Goal: Task Accomplishment & Management: Use online tool/utility

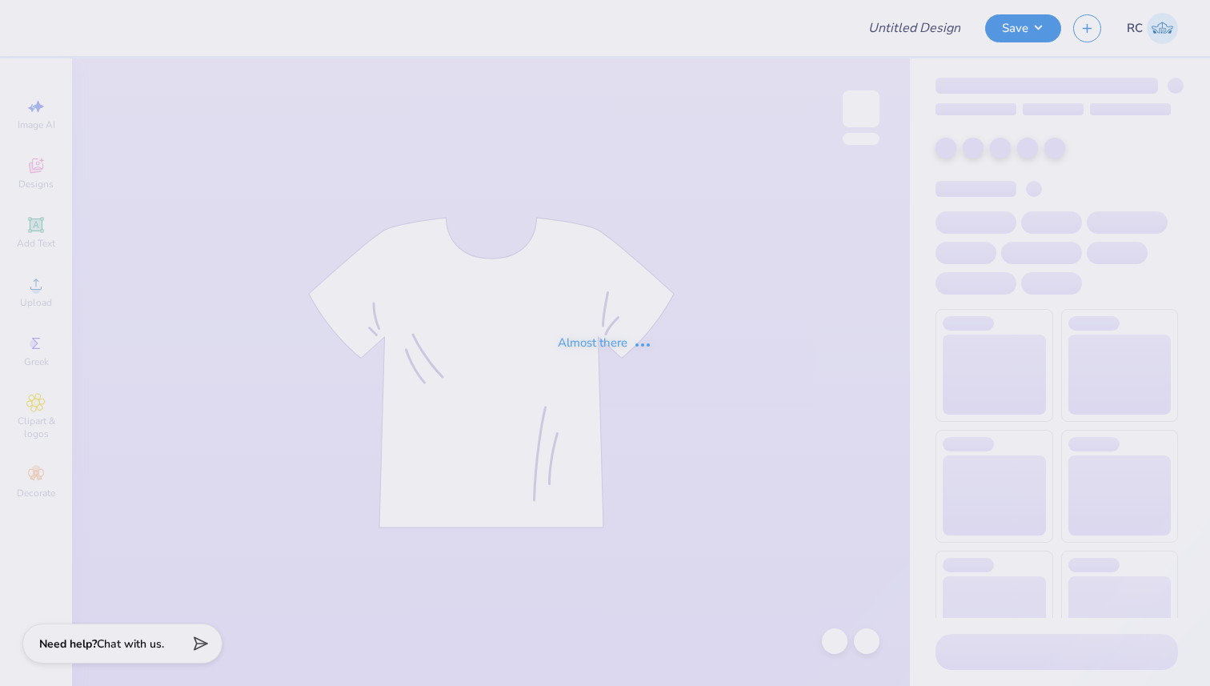
type input "Design 1"
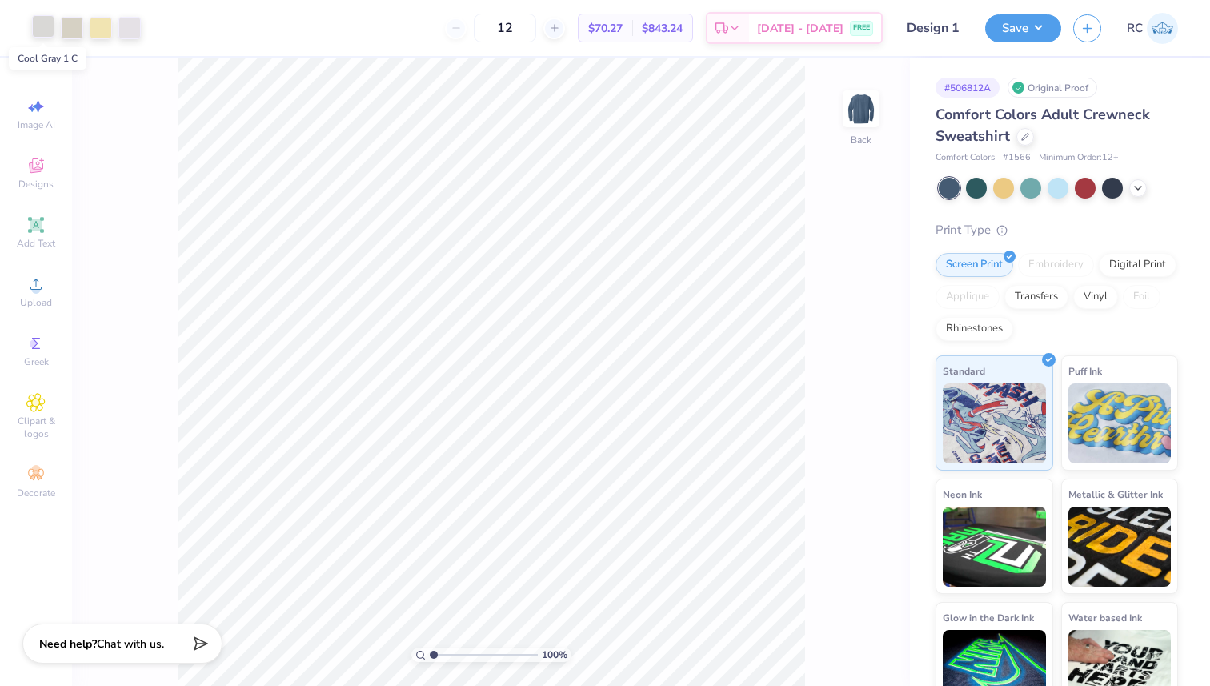
click at [47, 26] on div at bounding box center [43, 26] width 22 height 22
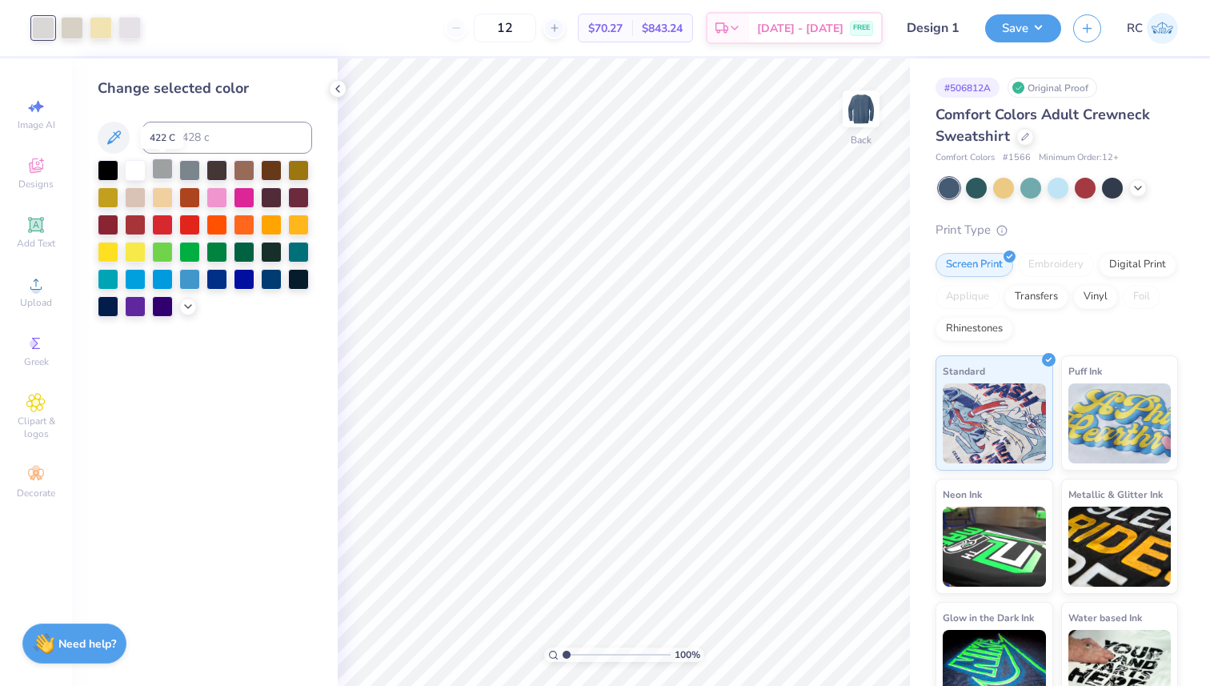
click at [158, 170] on div at bounding box center [162, 168] width 21 height 21
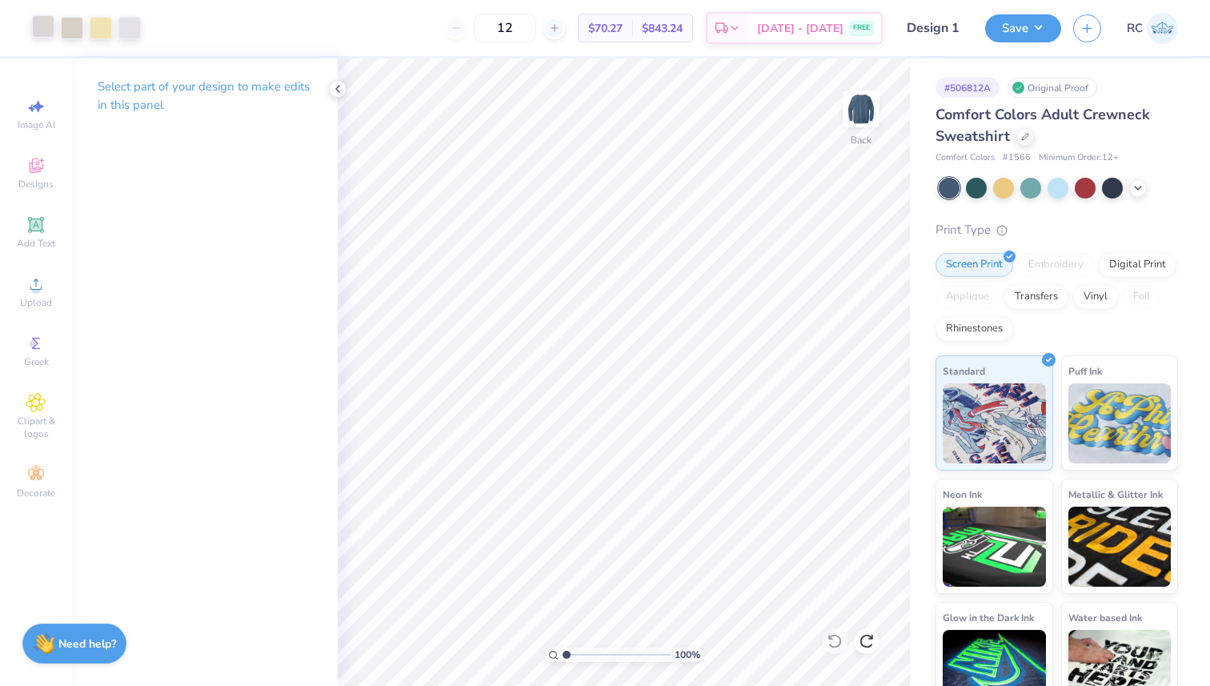
click at [46, 26] on div at bounding box center [43, 26] width 22 height 22
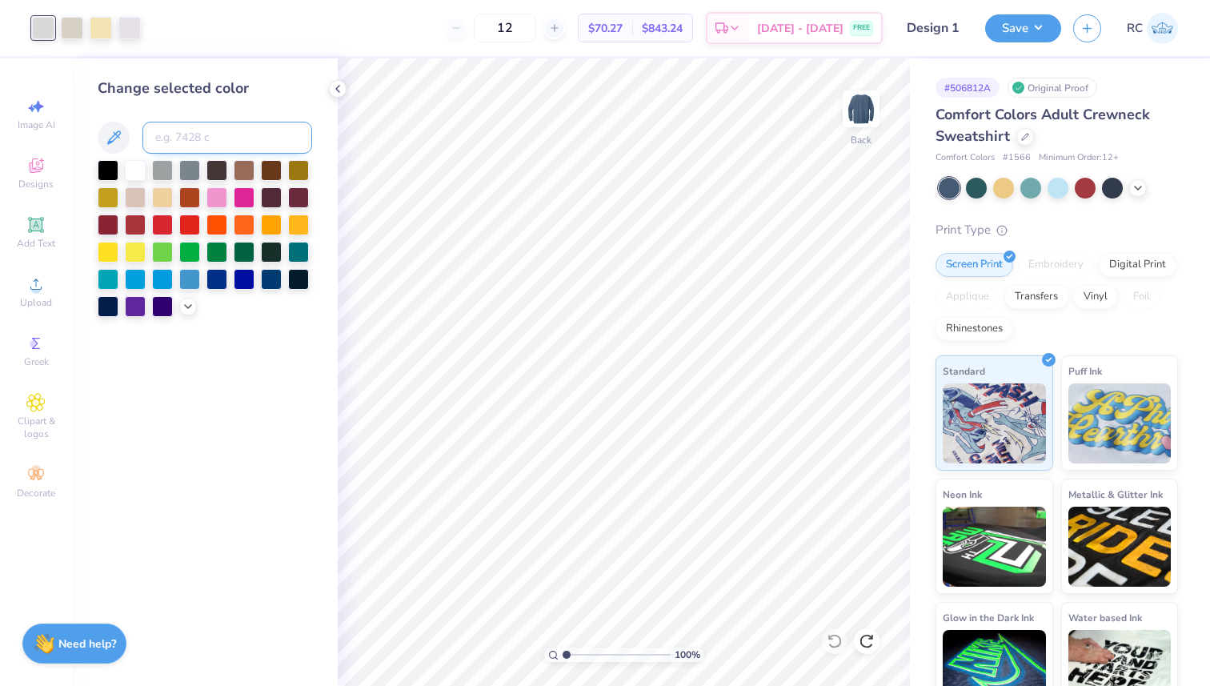
click at [174, 126] on input at bounding box center [227, 138] width 170 height 32
type input "7527"
click at [97, 27] on div at bounding box center [101, 26] width 22 height 22
click at [187, 150] on input at bounding box center [227, 138] width 170 height 32
type input "7527"
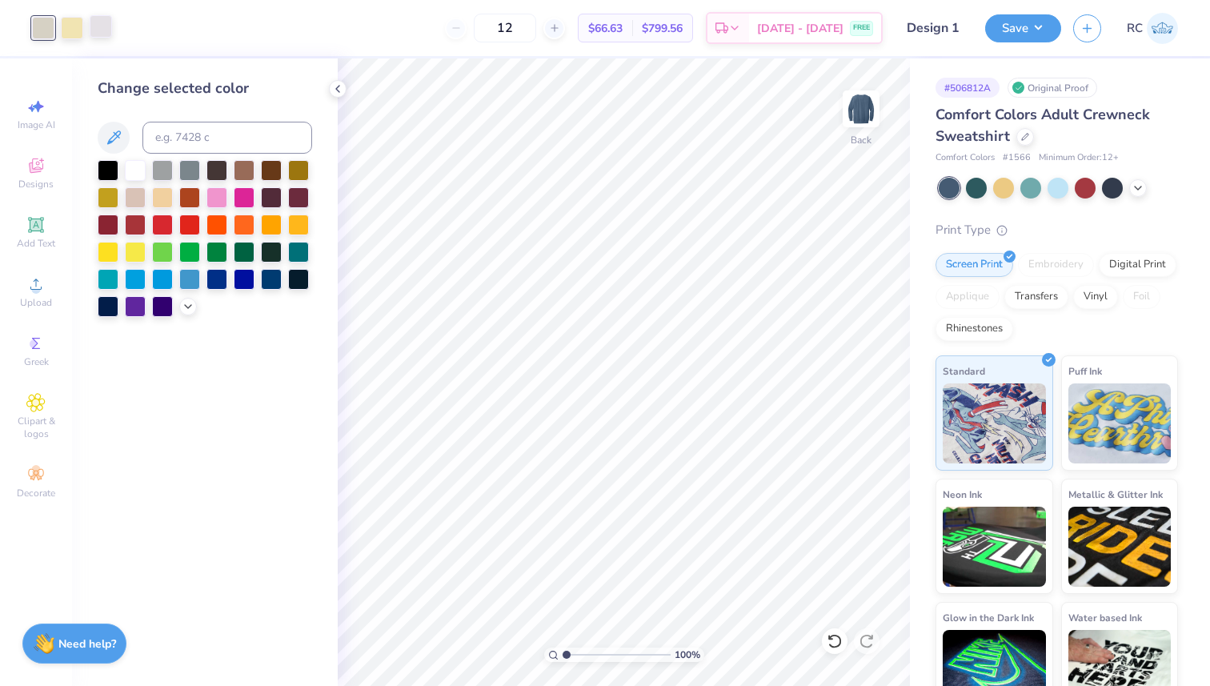
click at [106, 30] on div at bounding box center [101, 26] width 22 height 22
click at [208, 136] on input at bounding box center [227, 138] width 170 height 32
type input "7527"
click at [103, 21] on div at bounding box center [101, 26] width 22 height 22
click at [59, 19] on div at bounding box center [72, 28] width 80 height 22
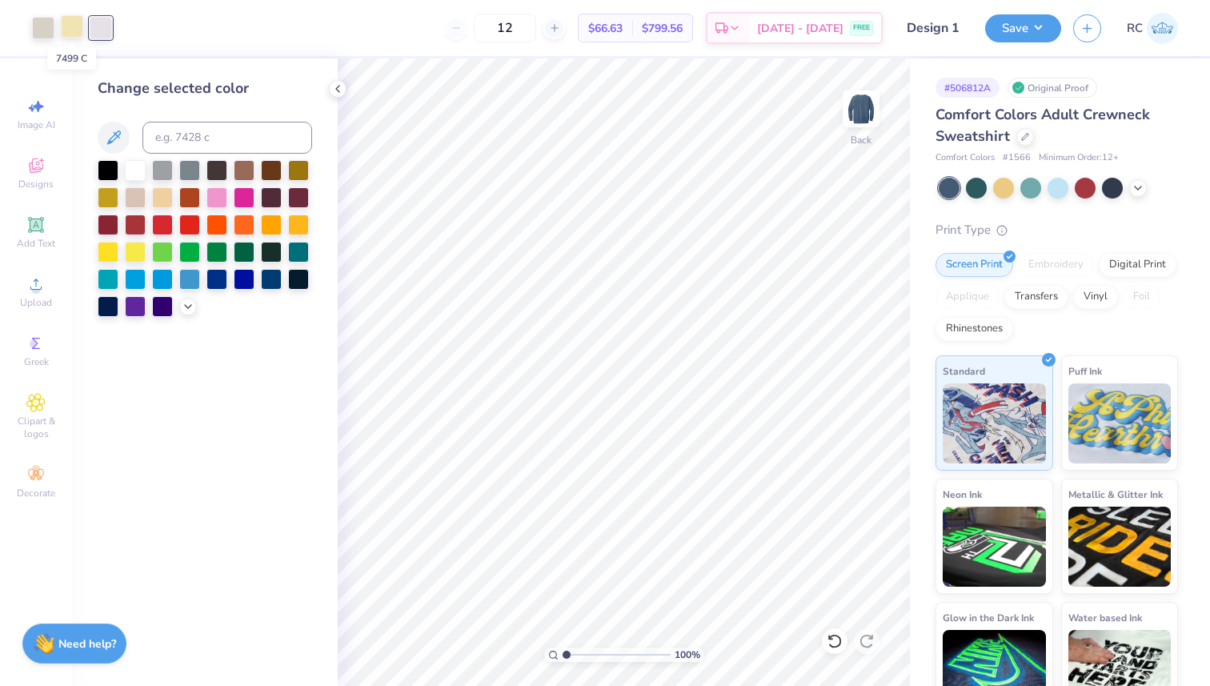
click at [70, 21] on div at bounding box center [72, 26] width 22 height 22
click at [50, 19] on div at bounding box center [43, 26] width 22 height 22
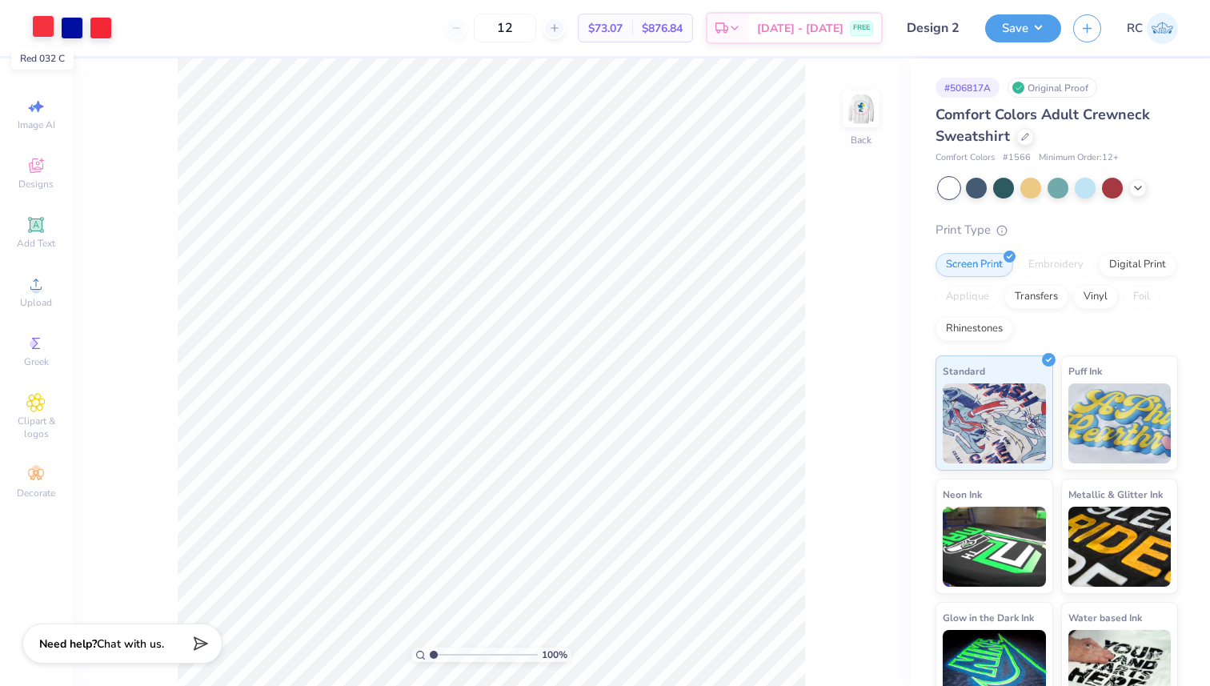
click at [43, 22] on div at bounding box center [43, 26] width 22 height 22
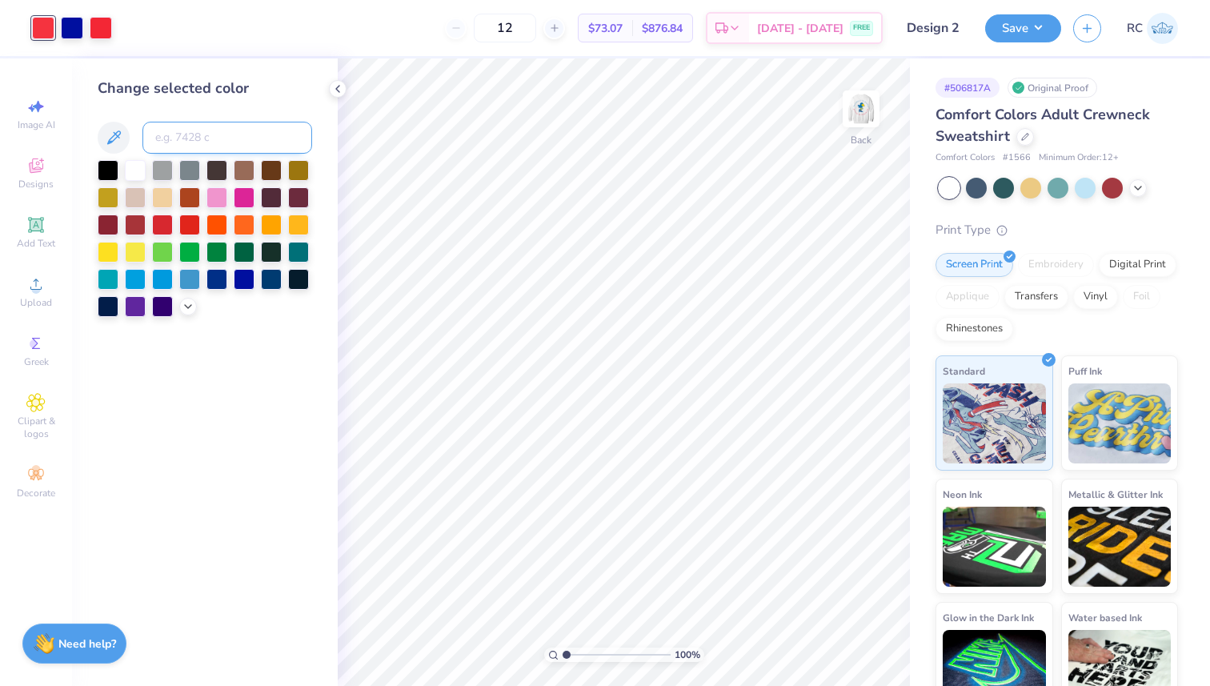
click at [206, 145] on input at bounding box center [227, 138] width 170 height 32
type input "1788"
click at [879, 106] on img at bounding box center [861, 109] width 64 height 64
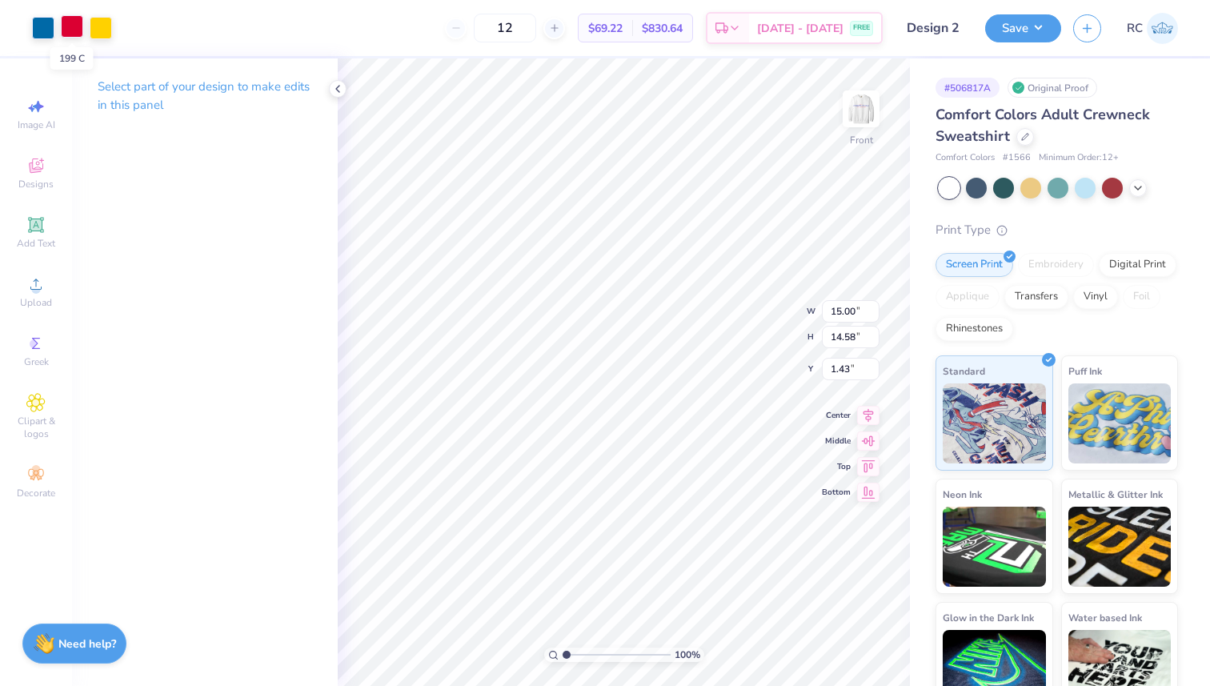
click at [73, 26] on div at bounding box center [72, 26] width 22 height 22
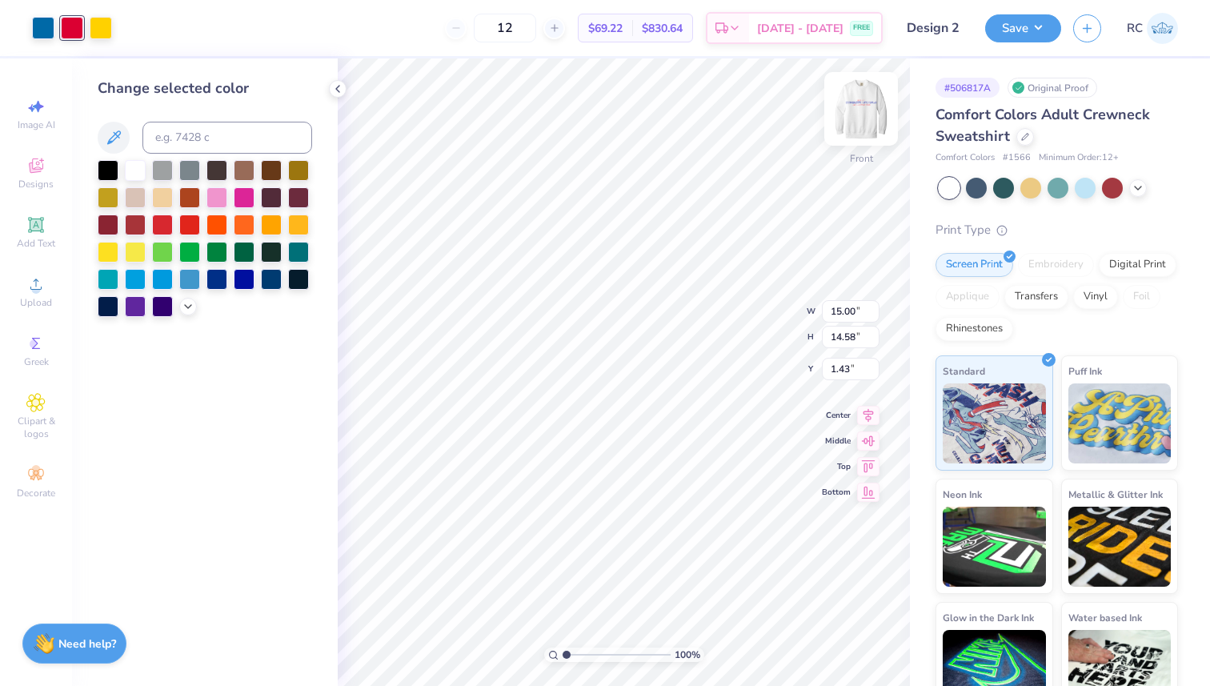
click at [873, 99] on img at bounding box center [861, 109] width 64 height 64
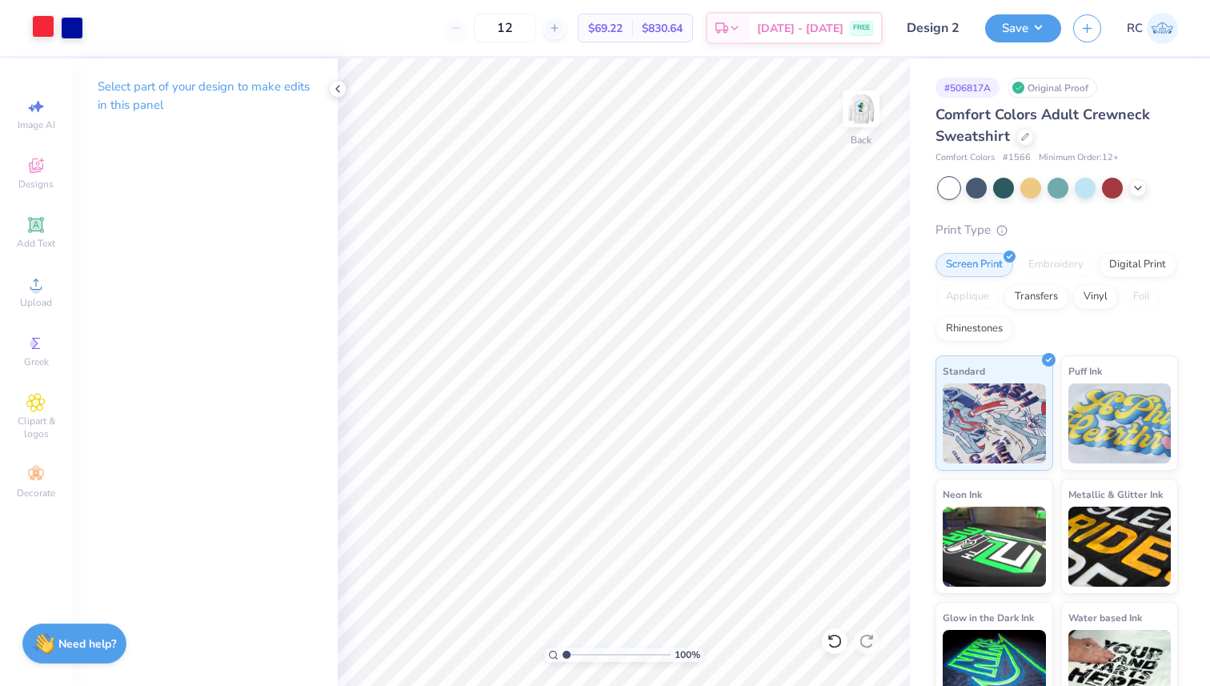
click at [32, 22] on div at bounding box center [43, 26] width 22 height 22
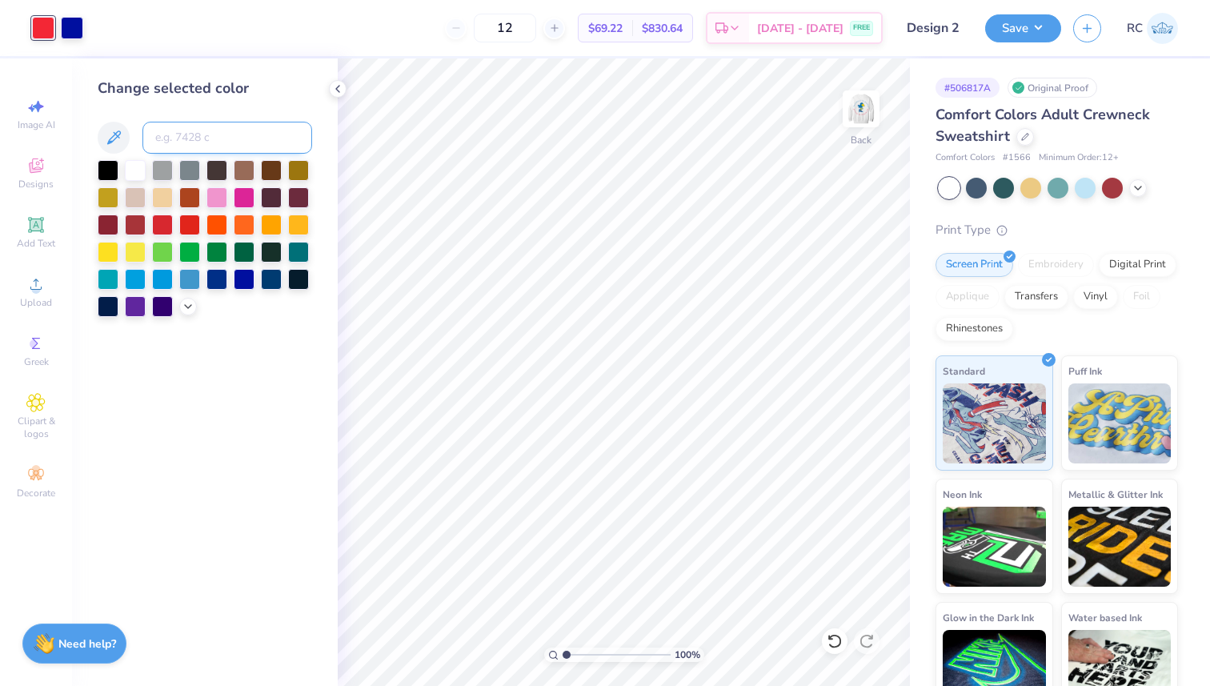
click at [244, 142] on input at bounding box center [227, 138] width 170 height 32
type input "199"
click at [865, 94] on img at bounding box center [861, 109] width 64 height 64
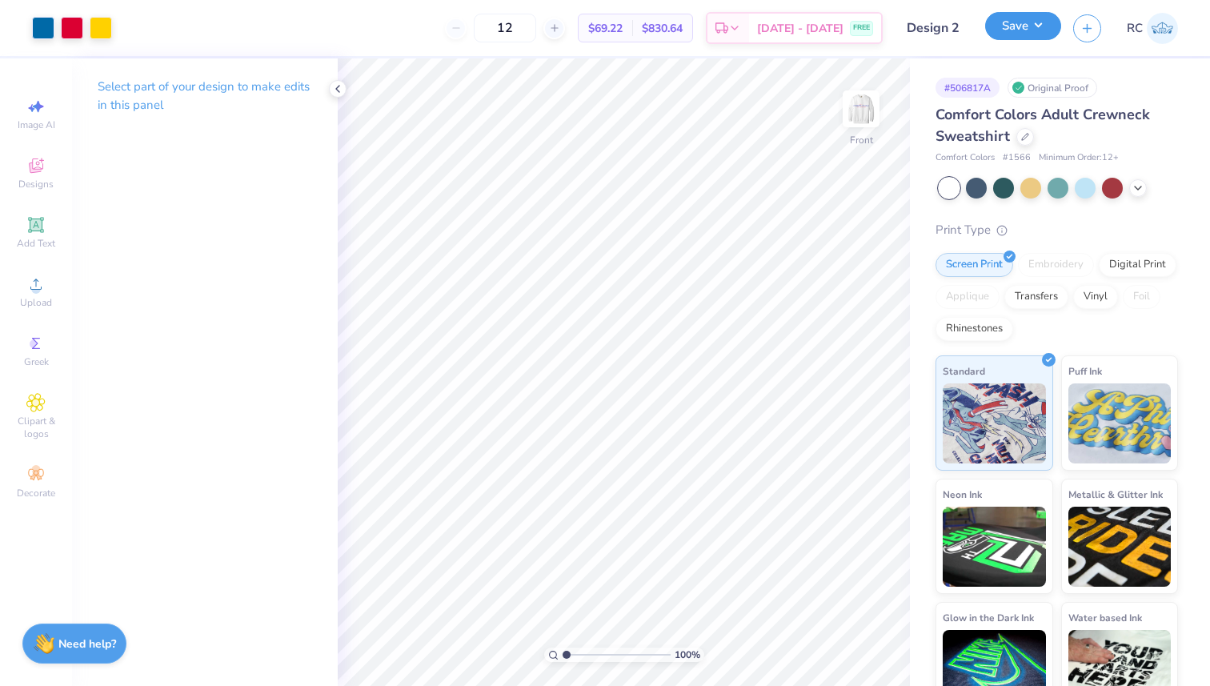
click at [1023, 30] on button "Save" at bounding box center [1023, 26] width 76 height 28
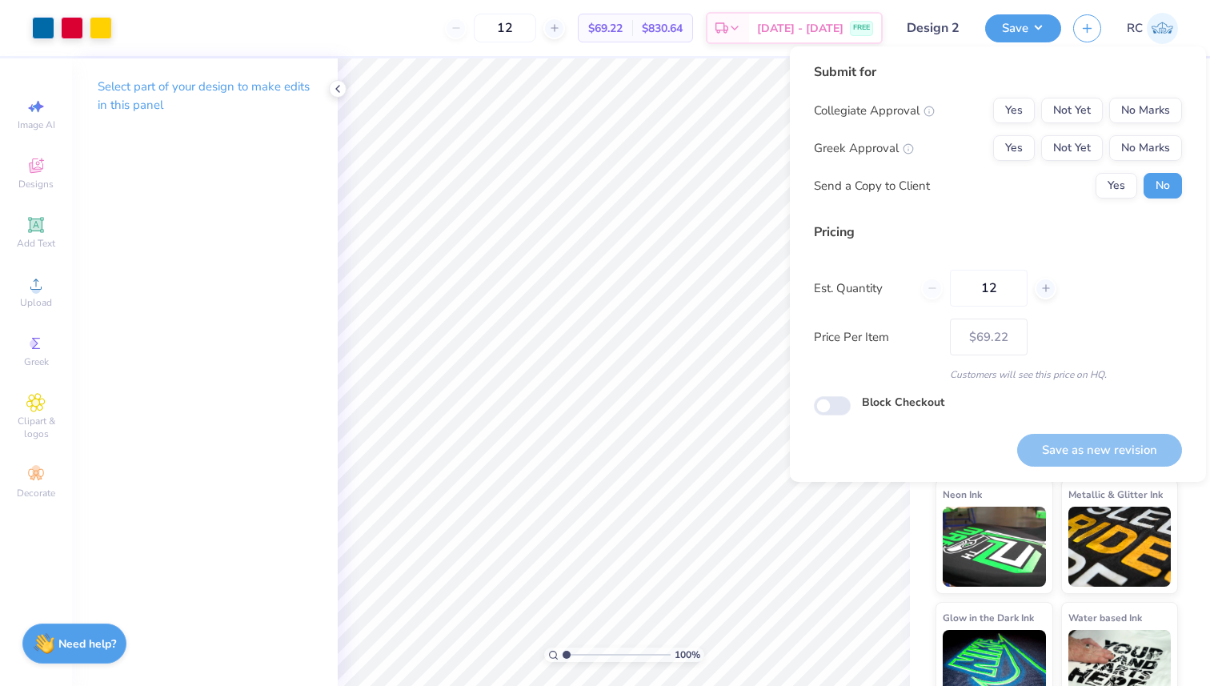
click at [1167, 134] on div "Collegiate Approval Yes Not Yet No Marks Greek Approval Yes Not Yet No Marks Se…" at bounding box center [998, 148] width 368 height 101
click at [1008, 133] on div "Collegiate Approval Yes Not Yet No Marks Greek Approval Yes Not Yet No Marks Se…" at bounding box center [998, 148] width 368 height 101
click at [1021, 104] on button "Yes" at bounding box center [1014, 111] width 42 height 26
click at [1150, 150] on button "No Marks" at bounding box center [1145, 148] width 73 height 26
click at [1108, 454] on button "Save as new revision" at bounding box center [1099, 450] width 165 height 33
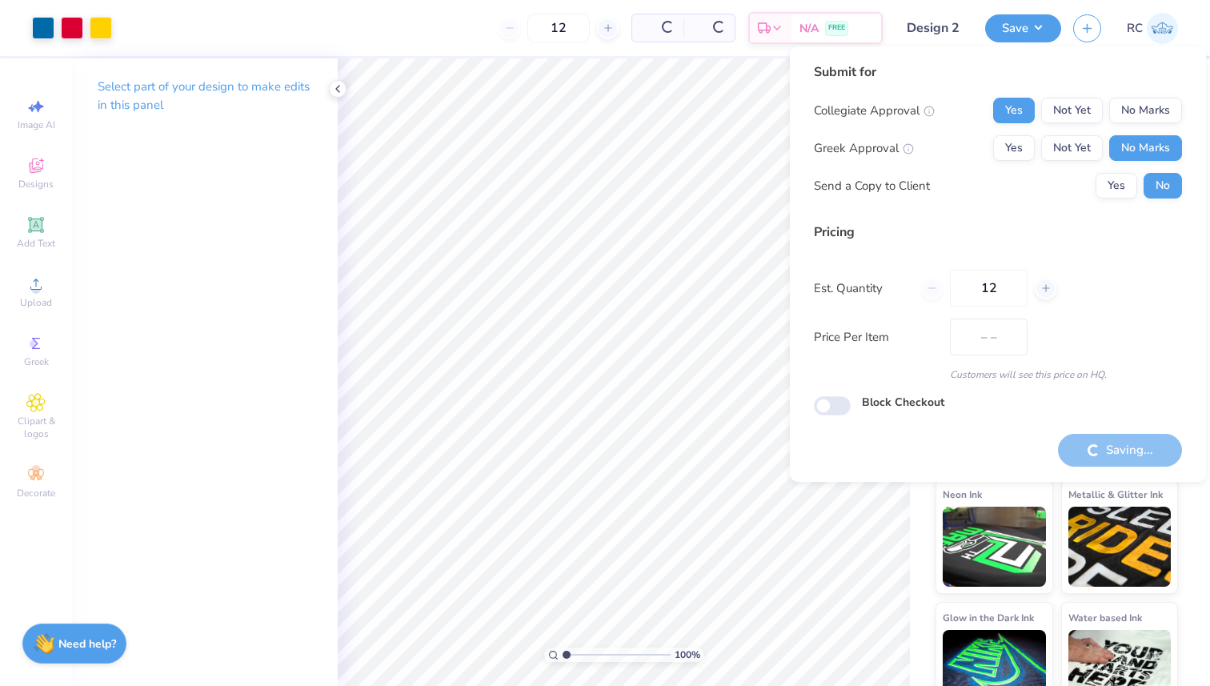
type input "$69.22"
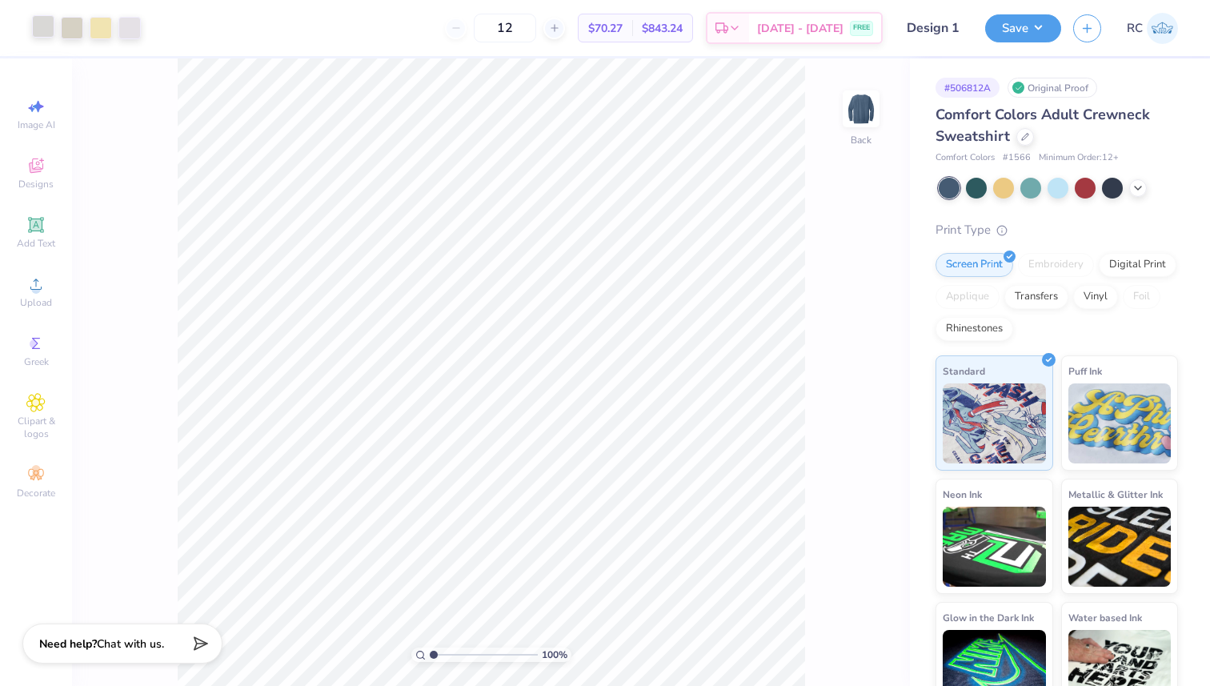
click at [37, 37] on div at bounding box center [43, 26] width 22 height 22
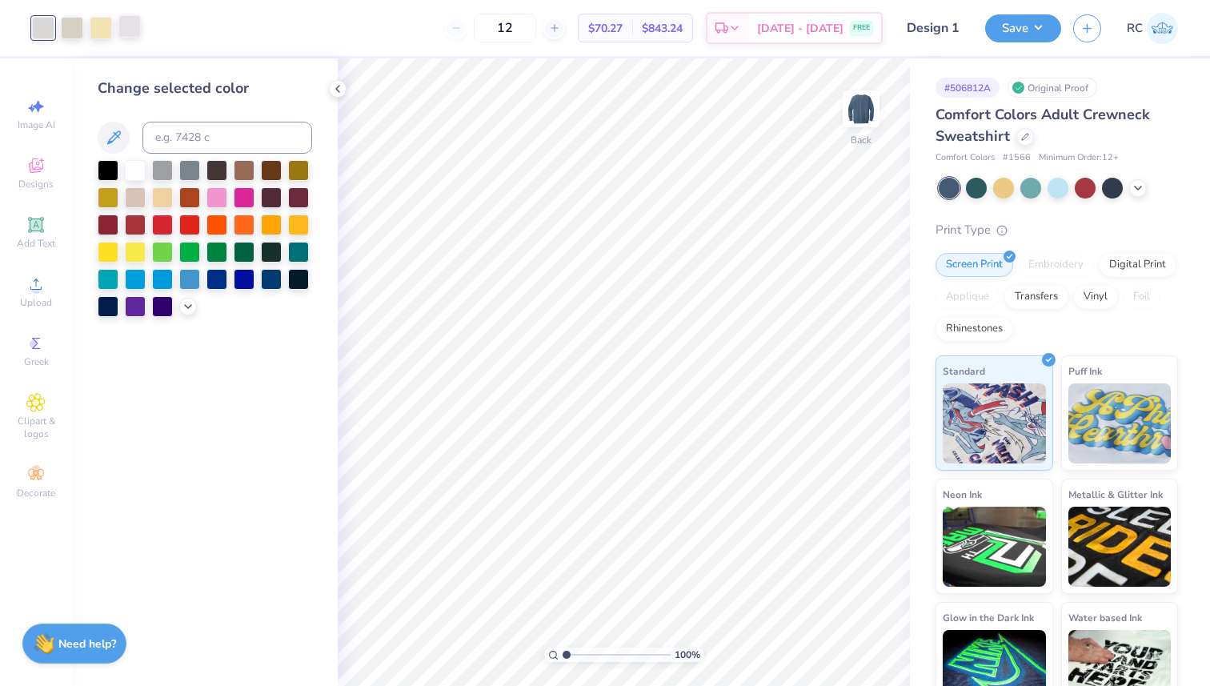
click at [119, 30] on div at bounding box center [129, 26] width 22 height 22
click at [196, 122] on div "Change selected color" at bounding box center [205, 197] width 214 height 239
click at [173, 138] on input at bounding box center [227, 138] width 170 height 32
type input "7527"
click at [127, 23] on div at bounding box center [129, 26] width 22 height 22
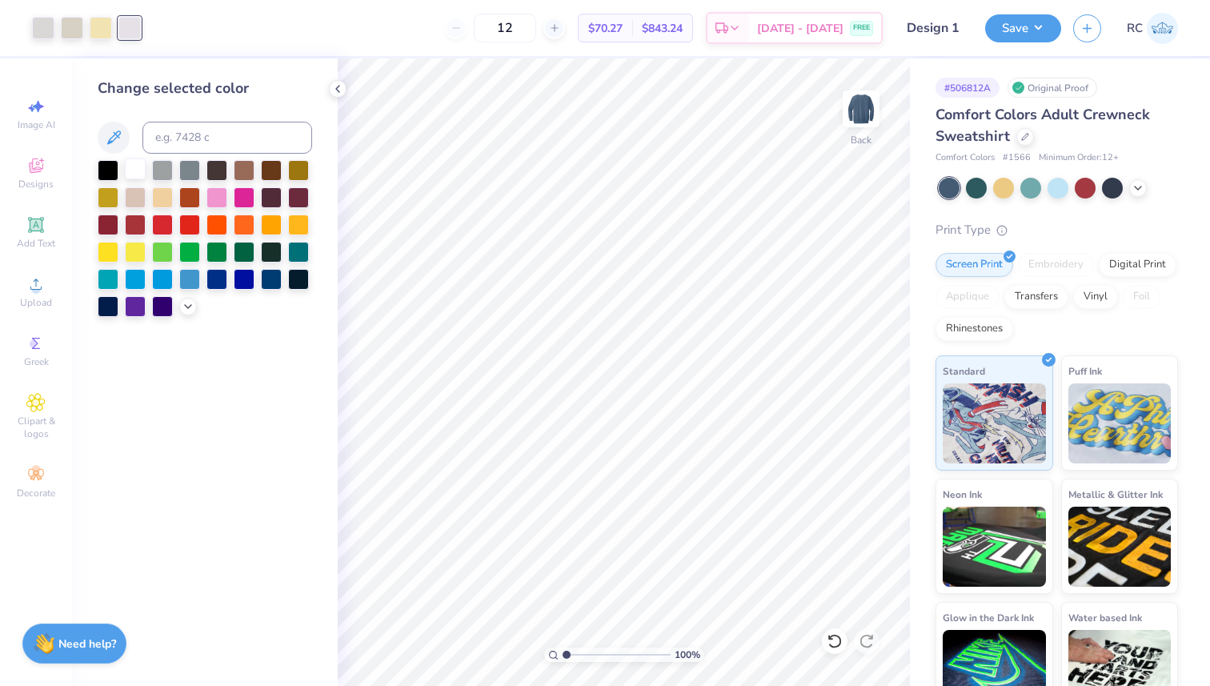
click at [140, 173] on div at bounding box center [135, 168] width 21 height 21
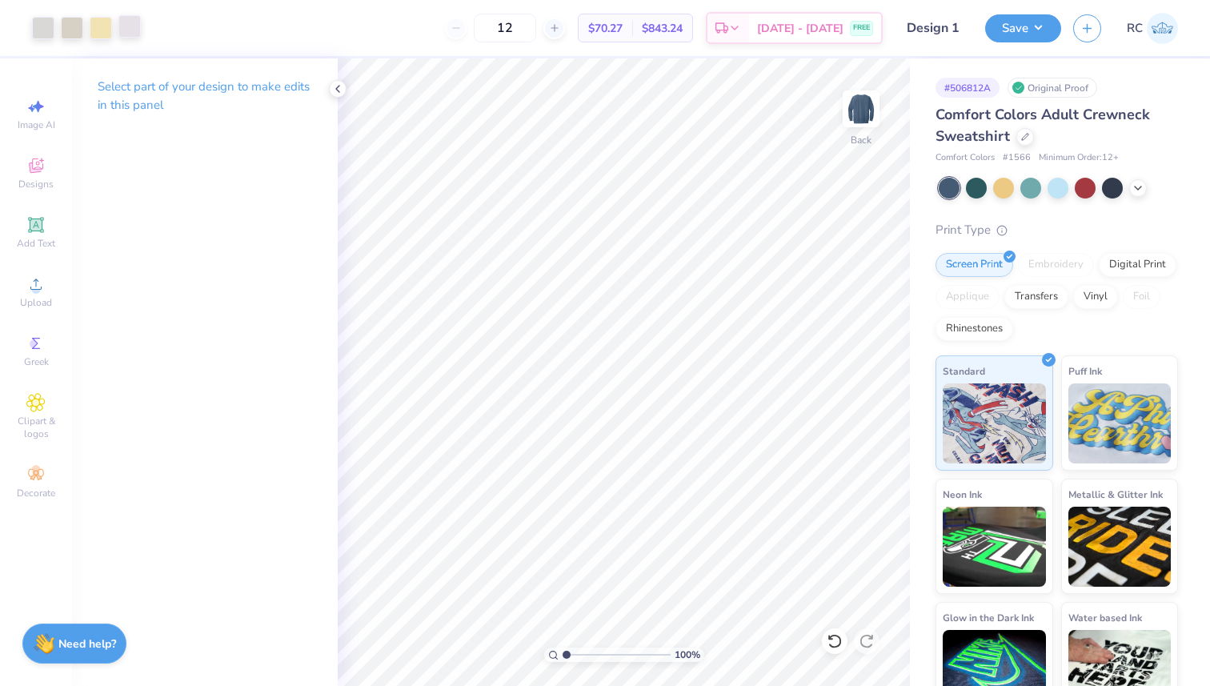
click at [120, 36] on div at bounding box center [129, 26] width 22 height 22
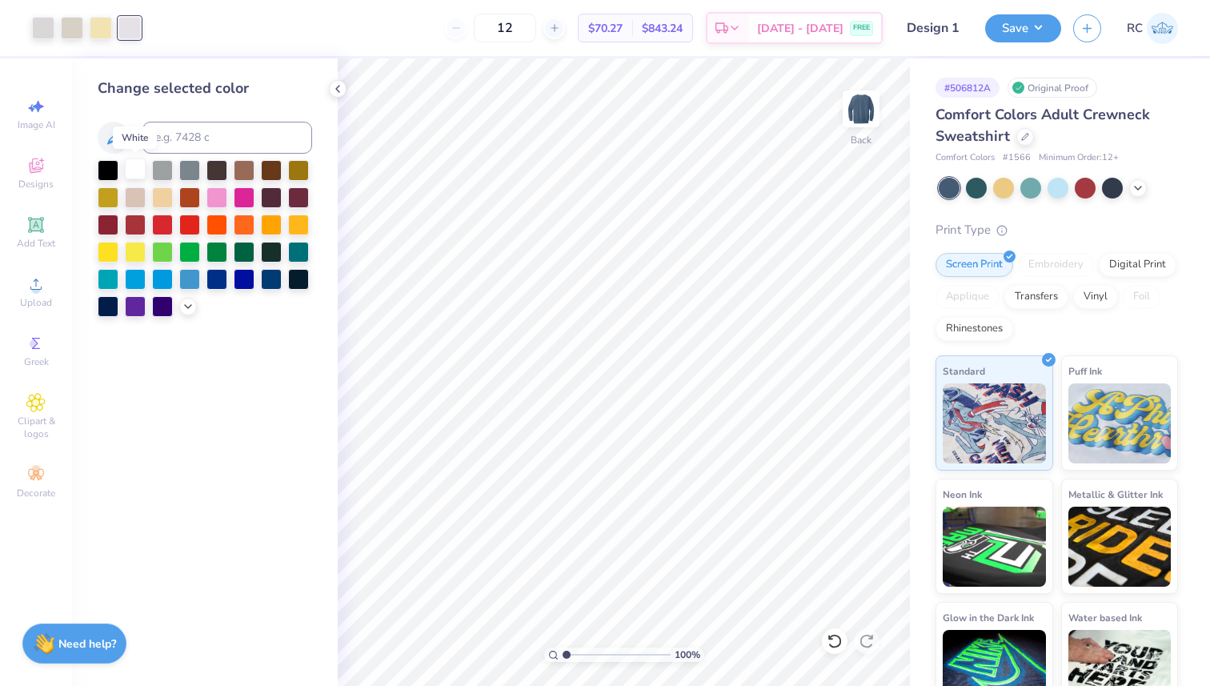
click at [133, 169] on div at bounding box center [135, 168] width 21 height 21
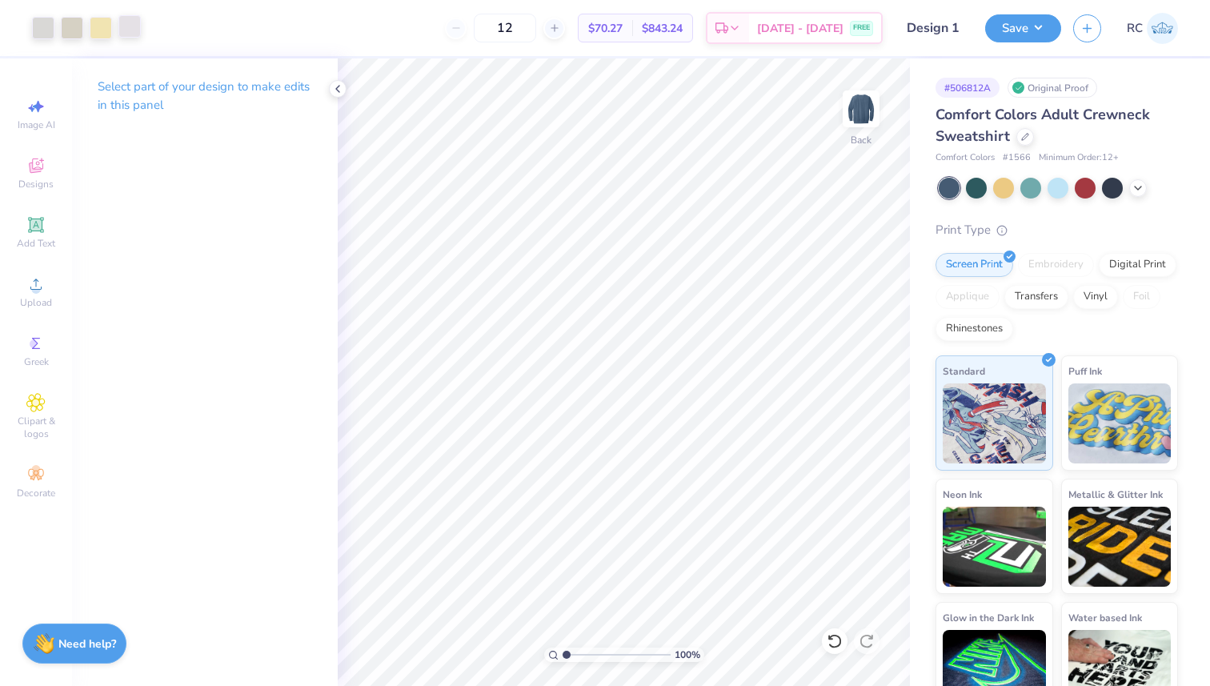
click at [129, 29] on div at bounding box center [129, 26] width 22 height 22
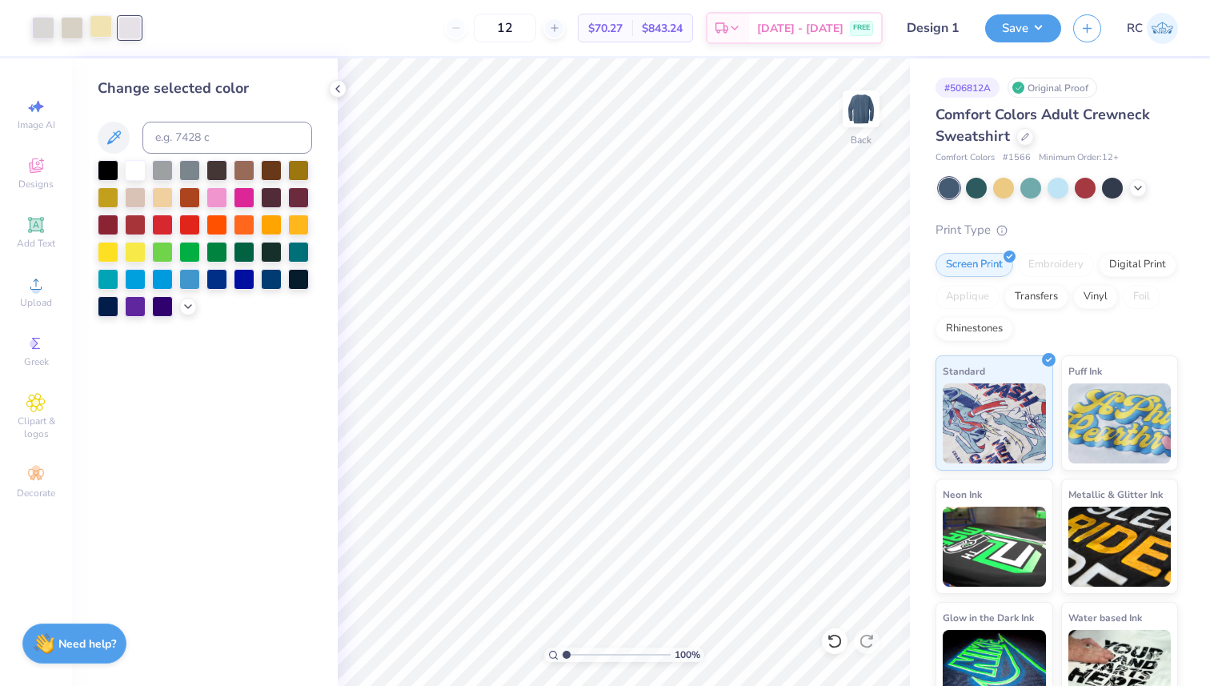
click at [99, 29] on div at bounding box center [101, 26] width 22 height 22
click at [47, 24] on div at bounding box center [43, 26] width 22 height 22
click at [182, 133] on input at bounding box center [227, 138] width 170 height 32
type input "7527"
click at [1029, 26] on button "Save" at bounding box center [1023, 26] width 76 height 28
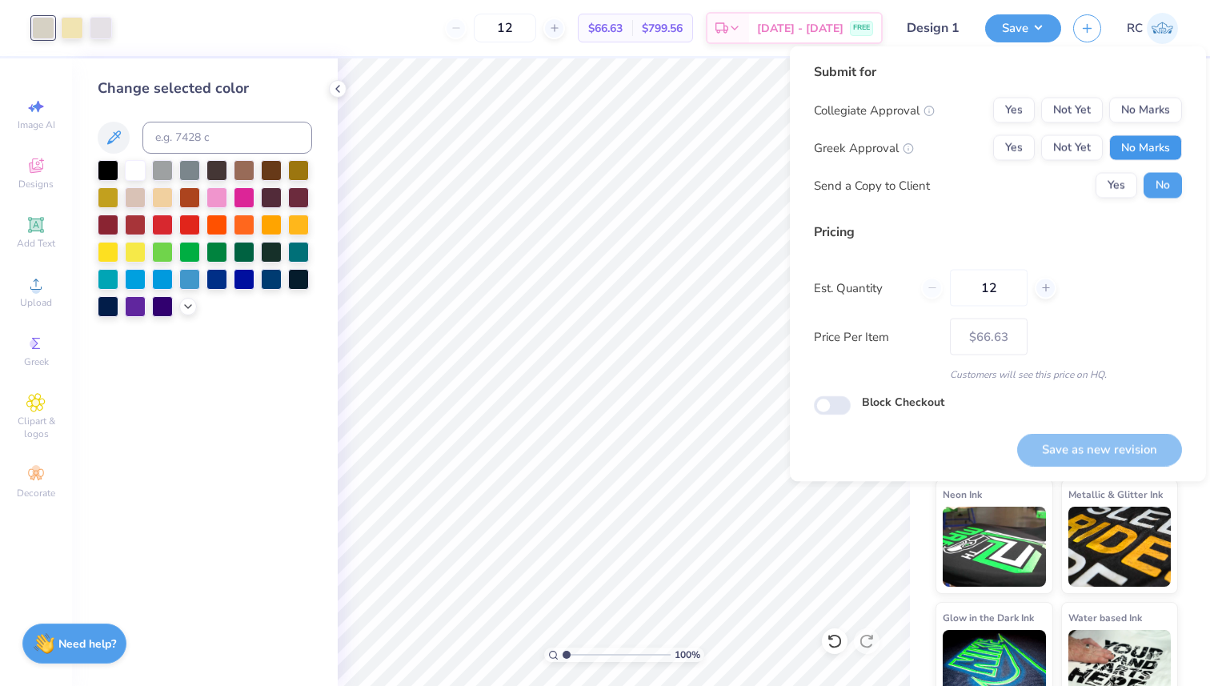
click at [1135, 138] on button "No Marks" at bounding box center [1145, 148] width 73 height 26
click at [1043, 99] on button "Not Yet" at bounding box center [1072, 111] width 62 height 26
click at [1124, 454] on button "Save as new revision" at bounding box center [1099, 449] width 165 height 33
type input "$66.63"
